Goal: Task Accomplishment & Management: Manage account settings

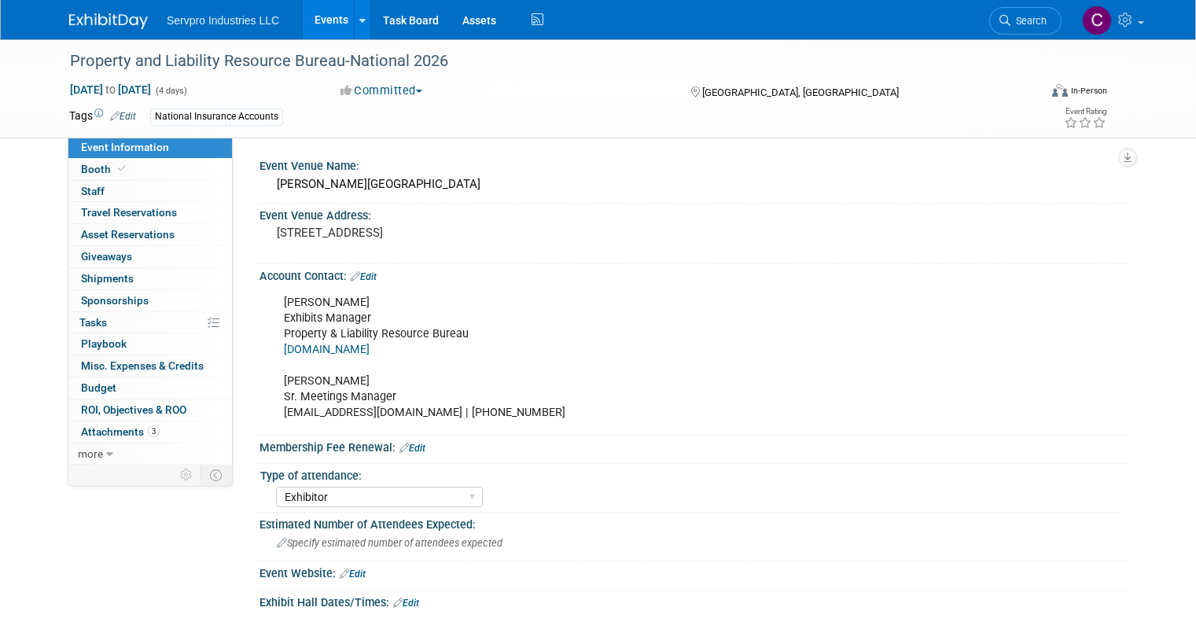
select select "Exhibitor"
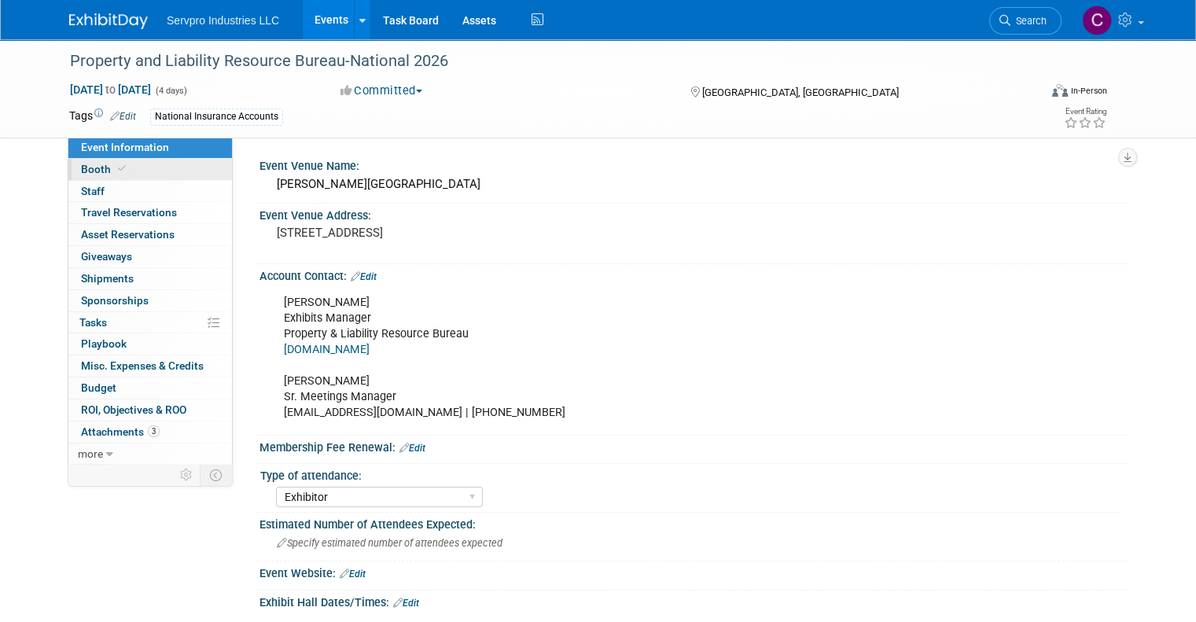
click at [138, 166] on link "Booth" at bounding box center [149, 169] width 163 height 21
select select "Island Booth"
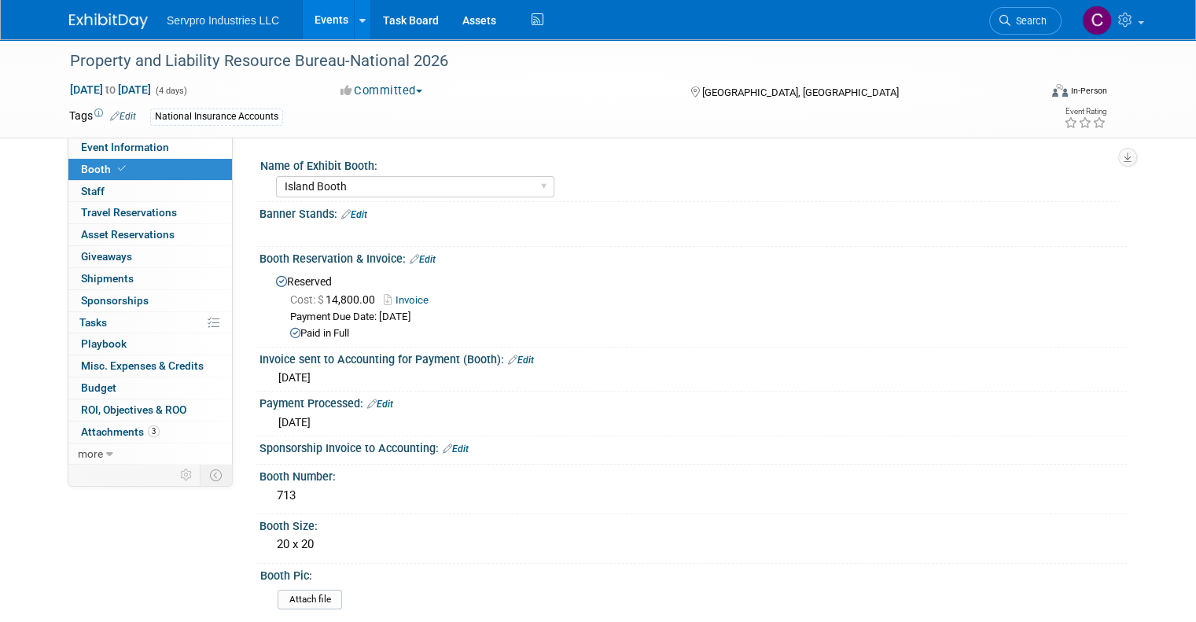
click at [314, 18] on link "Events" at bounding box center [331, 19] width 57 height 39
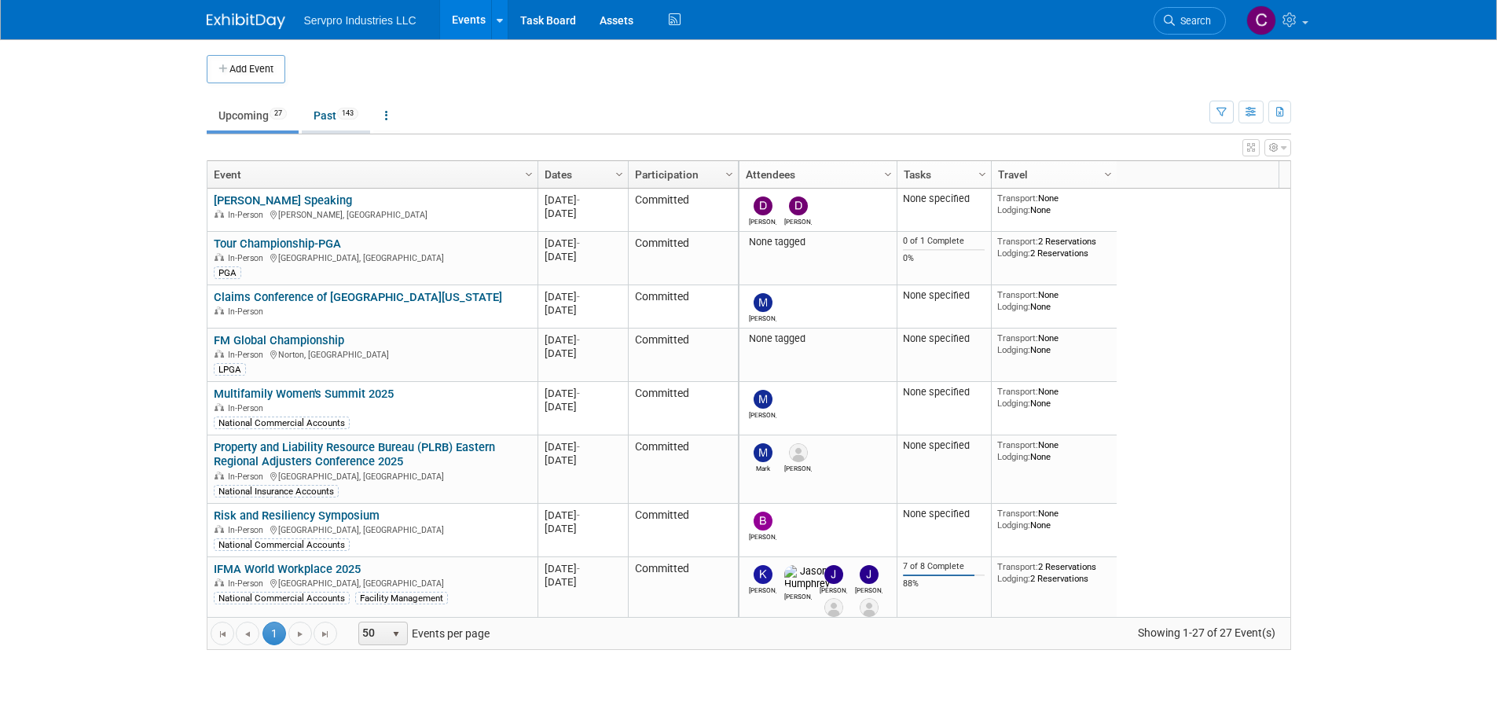
click at [332, 116] on link "Past 143" at bounding box center [336, 116] width 68 height 30
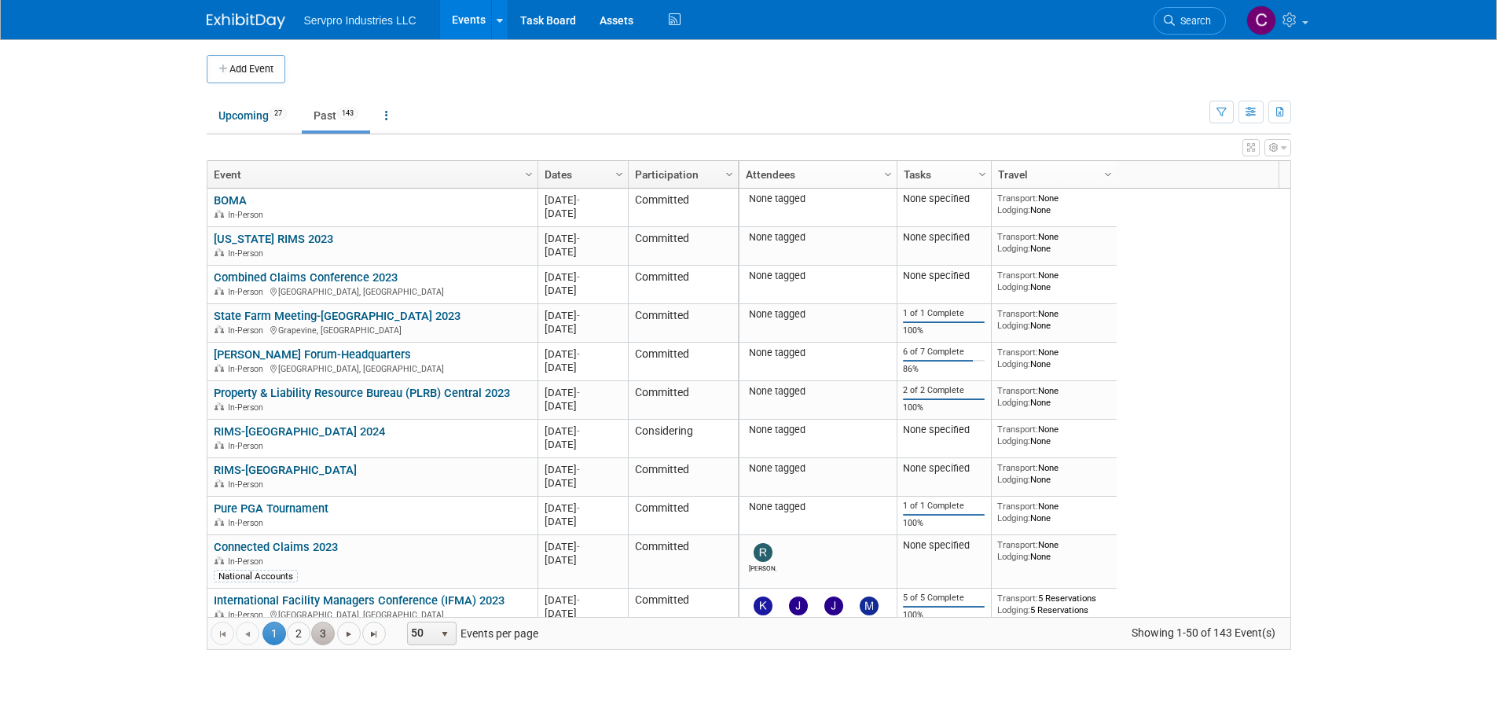
click at [332, 631] on link "3" at bounding box center [323, 634] width 24 height 24
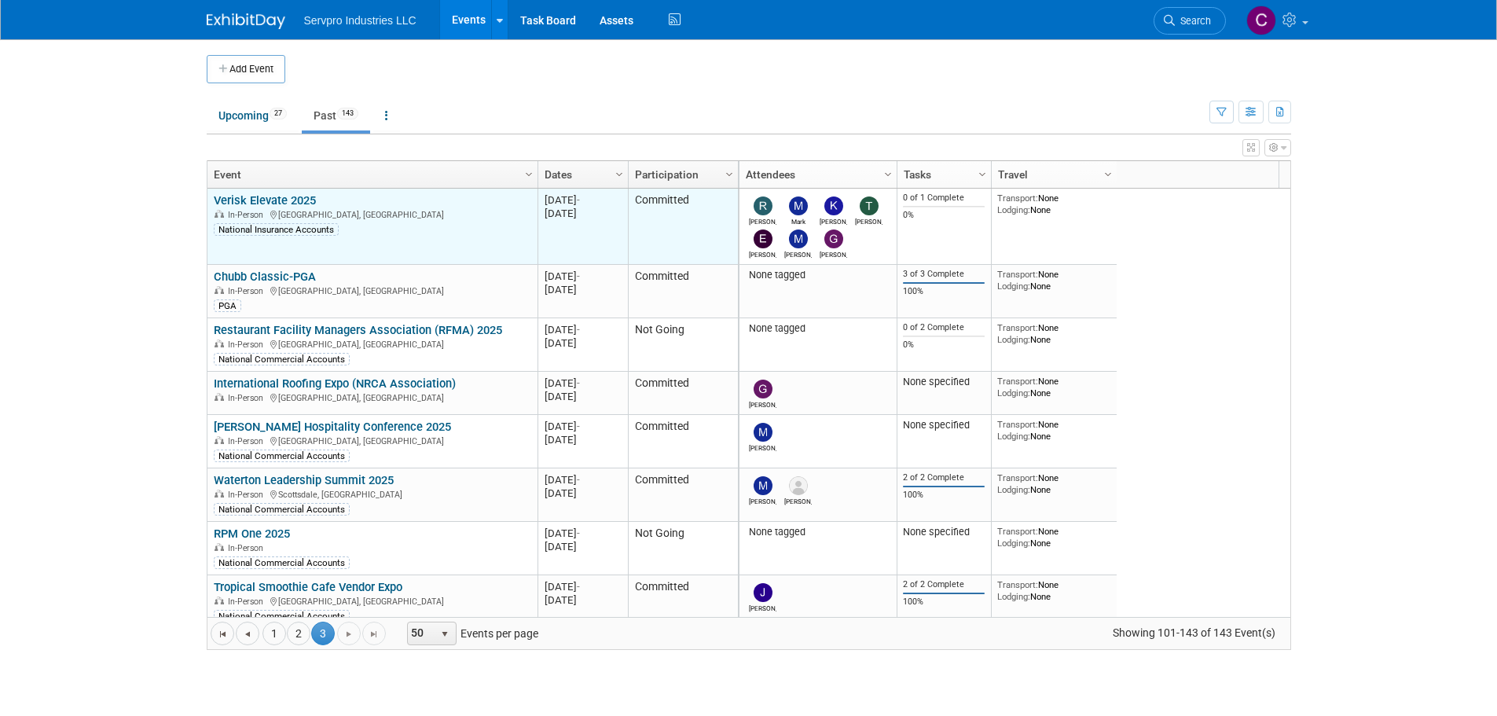
click at [266, 200] on link "Verisk Elevate 2025" at bounding box center [265, 200] width 102 height 14
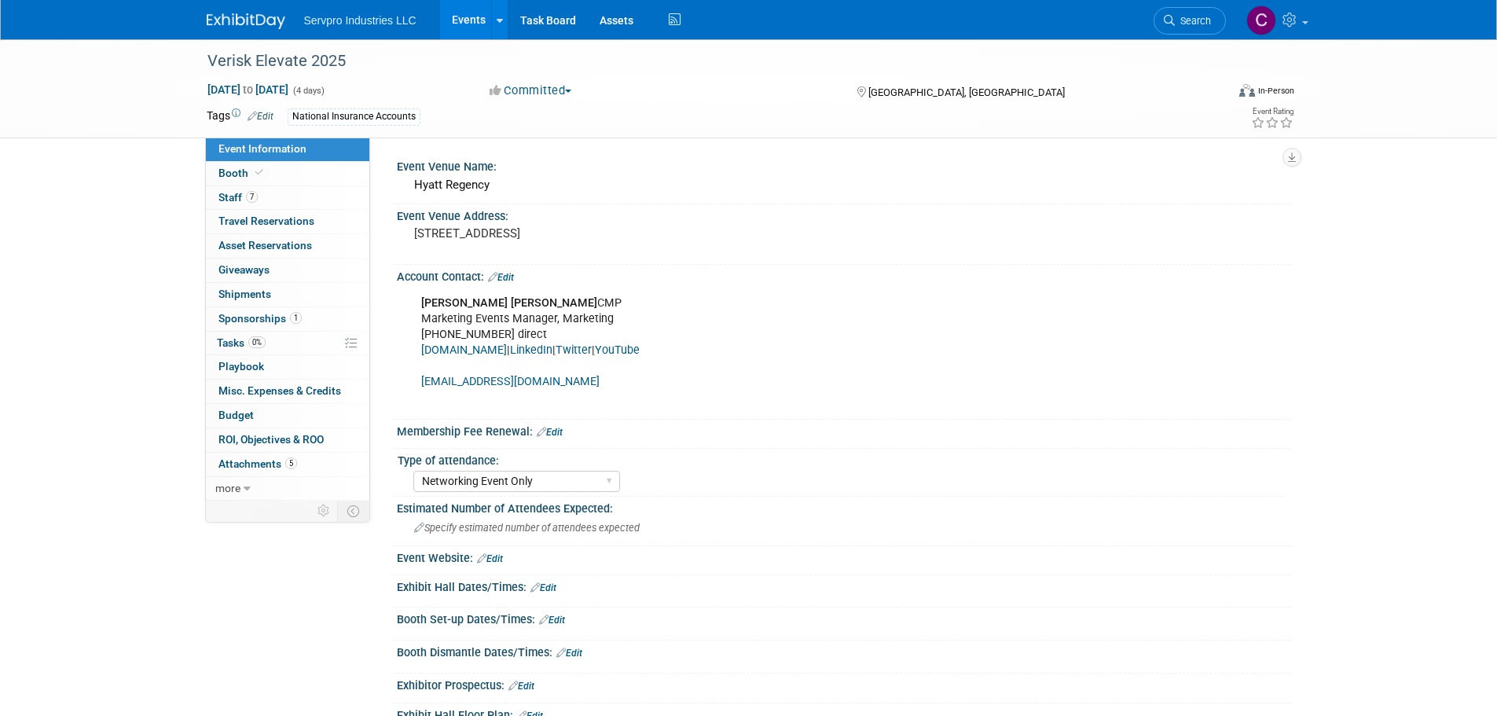
select select "Networking Event Only"
click at [232, 171] on span "Booth" at bounding box center [243, 173] width 48 height 13
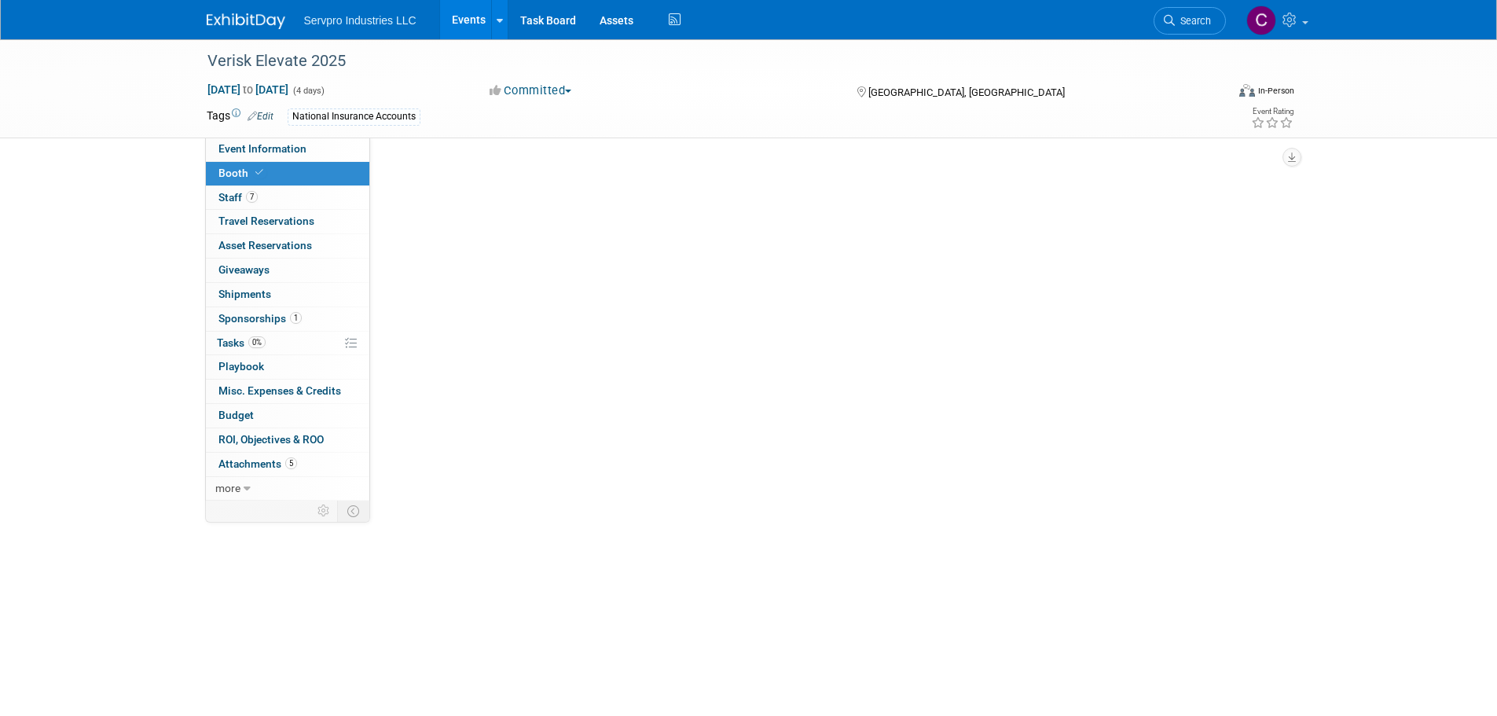
select select "No Booth Needed"
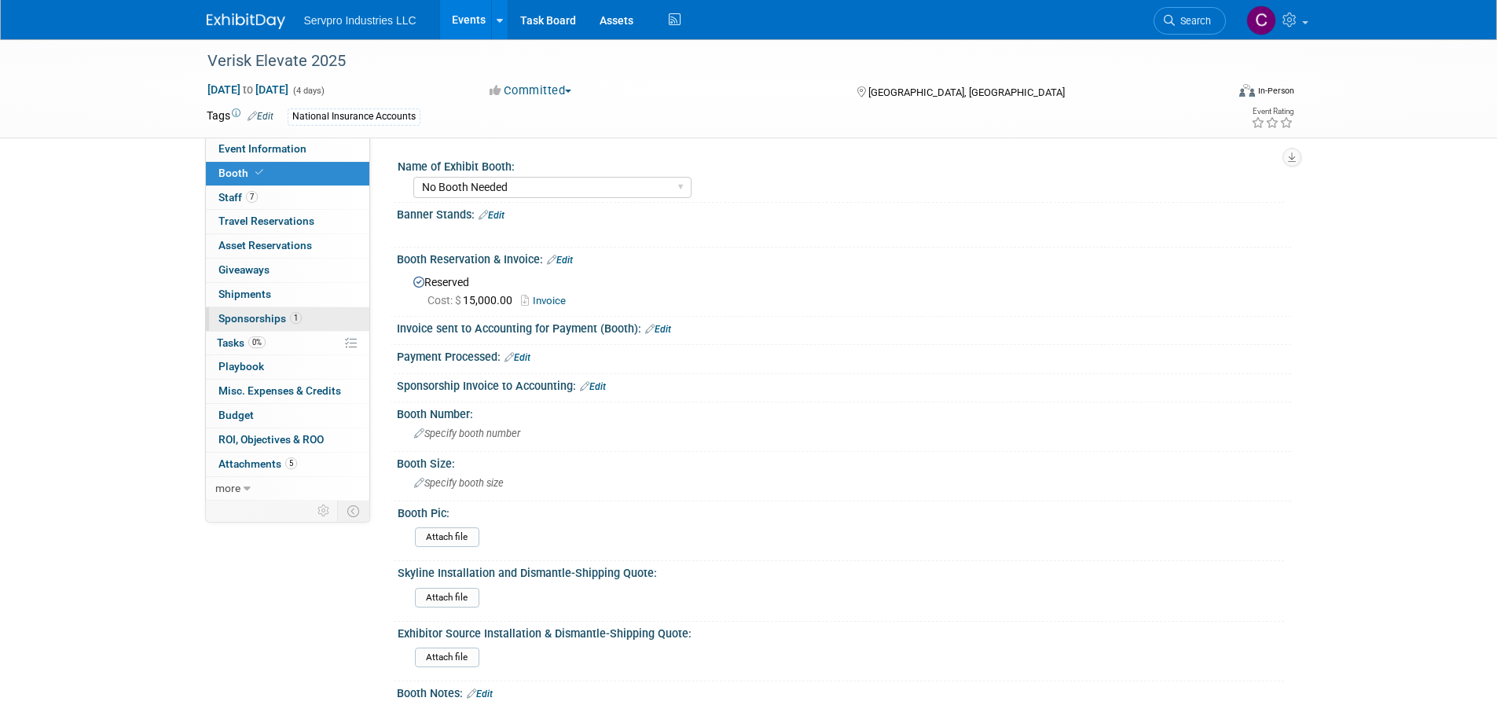
click at [272, 324] on span "Sponsorships 1" at bounding box center [260, 318] width 83 height 13
